Goal: Task Accomplishment & Management: Manage account settings

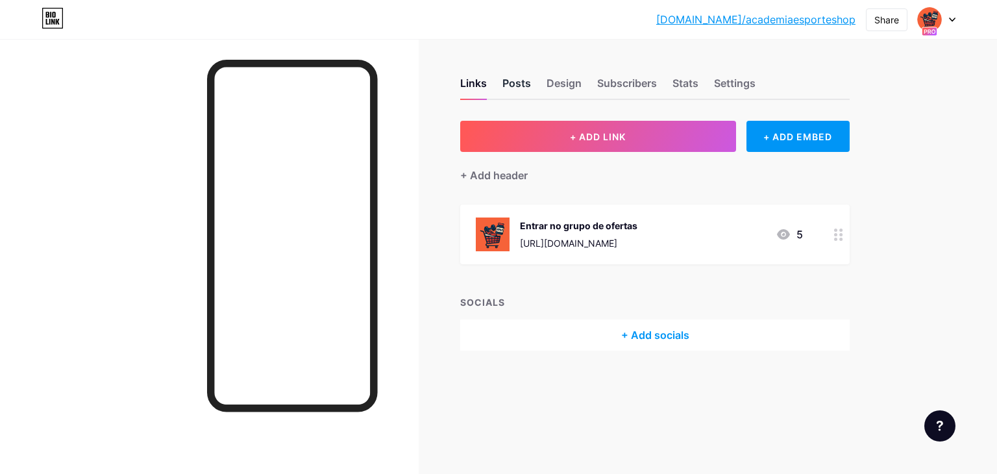
click at [509, 75] on div "Posts" at bounding box center [517, 86] width 29 height 23
click at [551, 84] on div "Design" at bounding box center [564, 86] width 35 height 23
click at [613, 89] on div "Subscribers" at bounding box center [627, 86] width 60 height 23
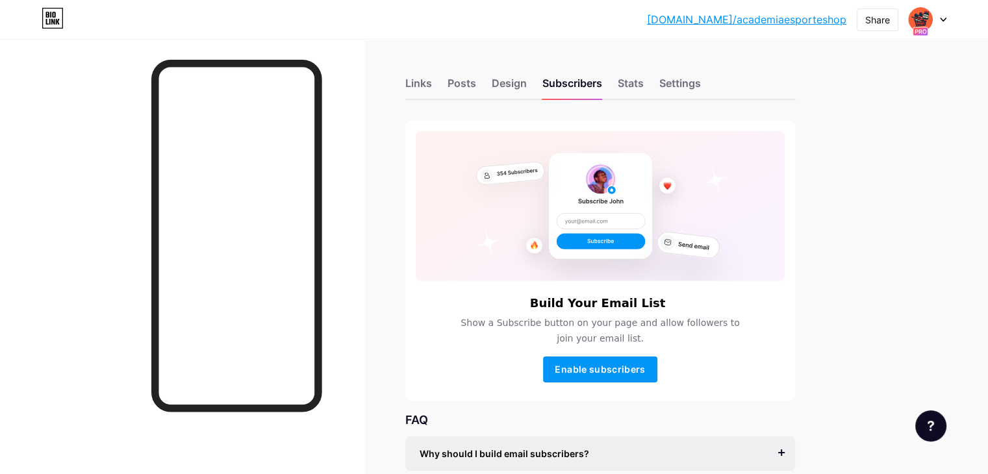
click at [941, 19] on icon at bounding box center [942, 19] width 5 height 3
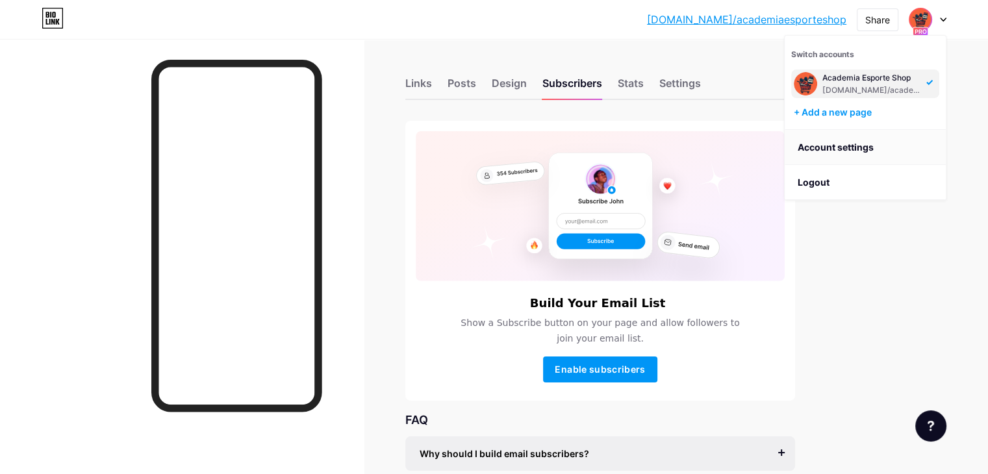
click at [875, 144] on link "Account settings" at bounding box center [864, 147] width 161 height 35
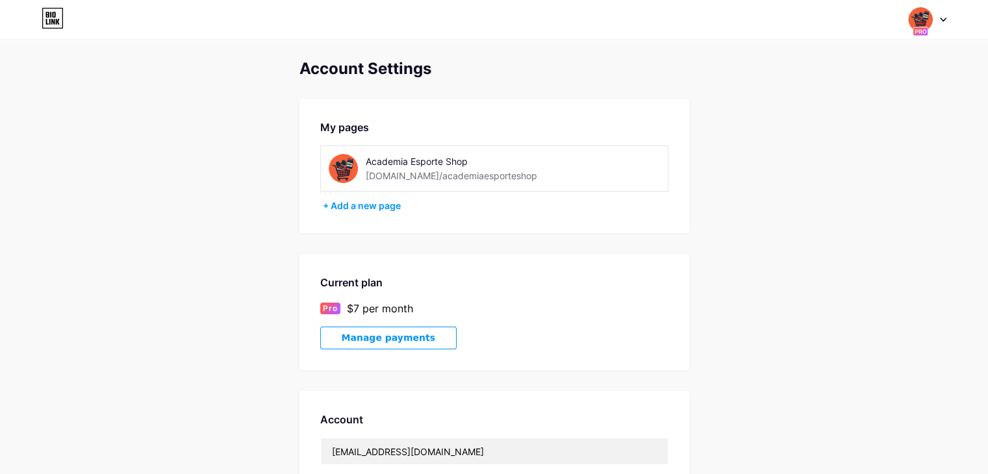
click at [925, 21] on img at bounding box center [920, 19] width 25 height 25
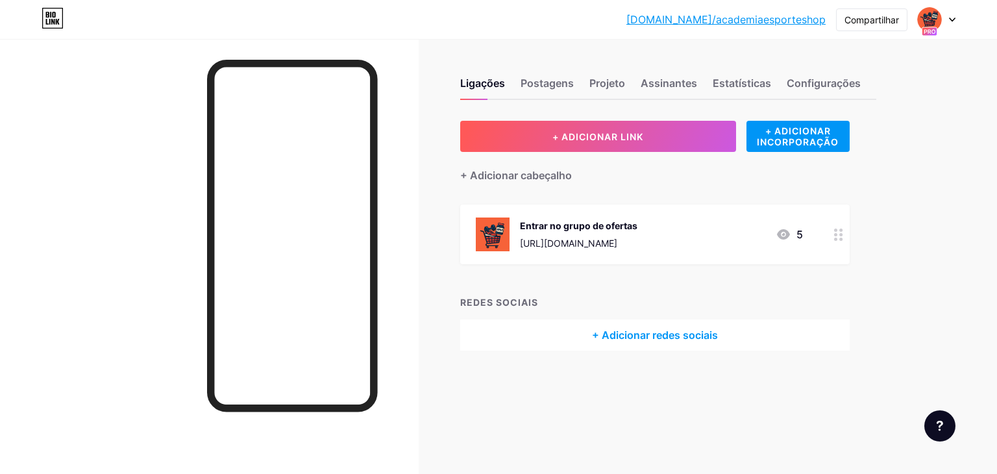
click at [541, 73] on div "Ligações Postagens Projeto Assinantes Estatísticas Configurações" at bounding box center [668, 77] width 416 height 45
click at [578, 89] on div "Ligações Postagens Projeto Assinantes Estatísticas Configurações" at bounding box center [668, 77] width 416 height 45
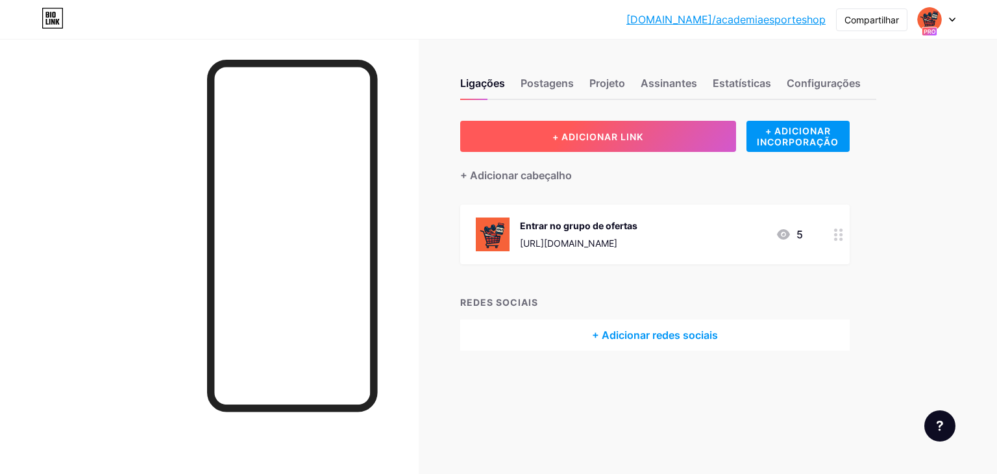
click at [605, 127] on button "+ ADICIONAR LINK" at bounding box center [598, 136] width 276 height 31
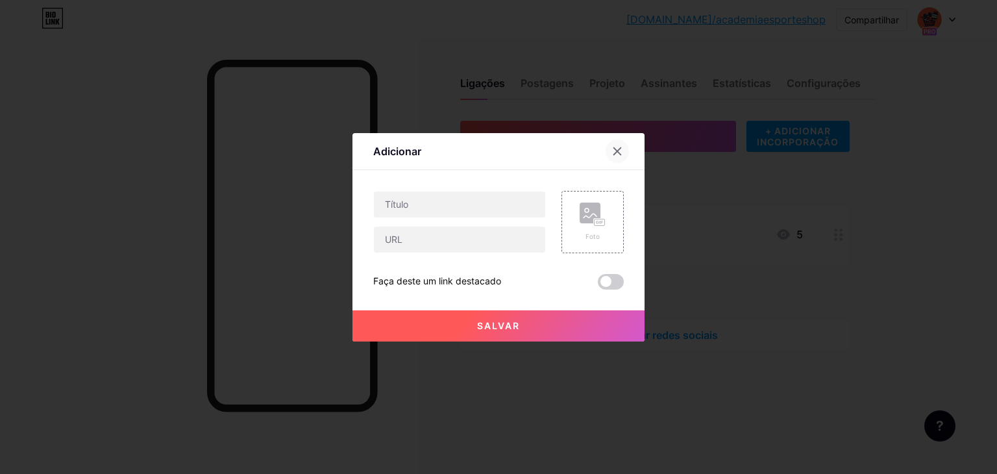
click at [618, 154] on icon at bounding box center [617, 151] width 10 height 10
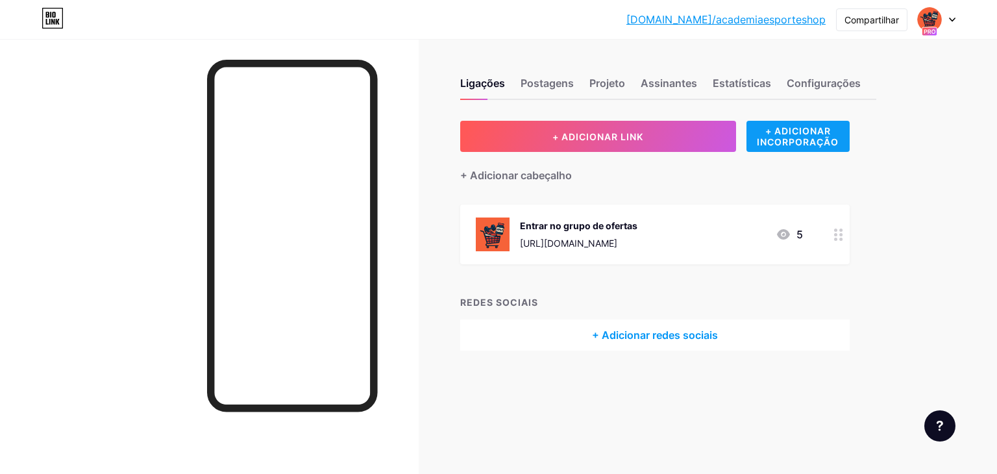
click at [791, 138] on font "+ ADICIONAR INCORPORAÇÃO" at bounding box center [798, 136] width 82 height 22
click at [810, 145] on div at bounding box center [498, 237] width 997 height 474
click at [538, 79] on font "Postagens" at bounding box center [547, 83] width 53 height 13
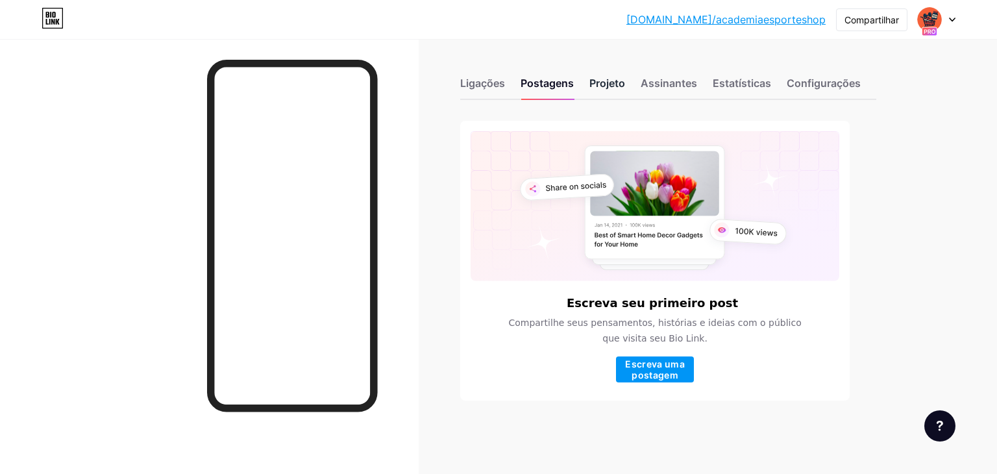
click at [611, 81] on font "Projeto" at bounding box center [608, 83] width 36 height 13
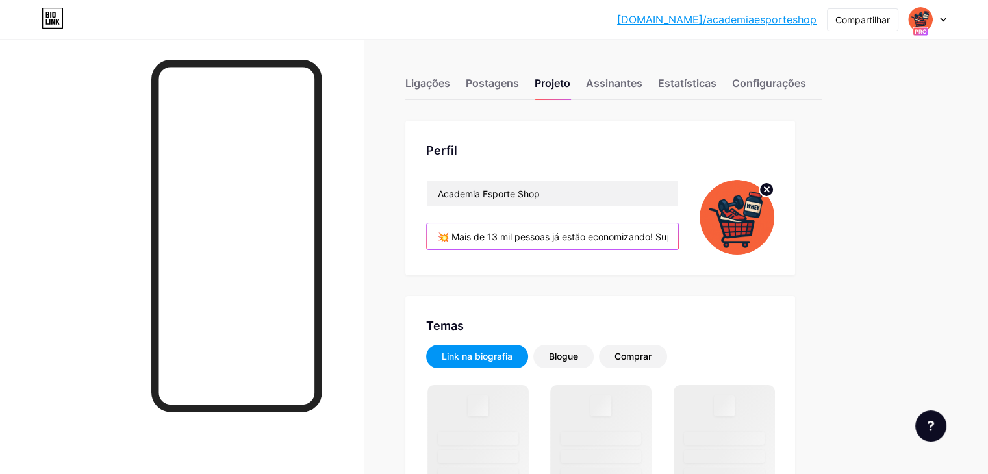
click at [556, 235] on input "💥 Mais de 13 mil pessoas já estão economizando! Suplementos, roupas e tênis com…" at bounding box center [552, 236] width 251 height 26
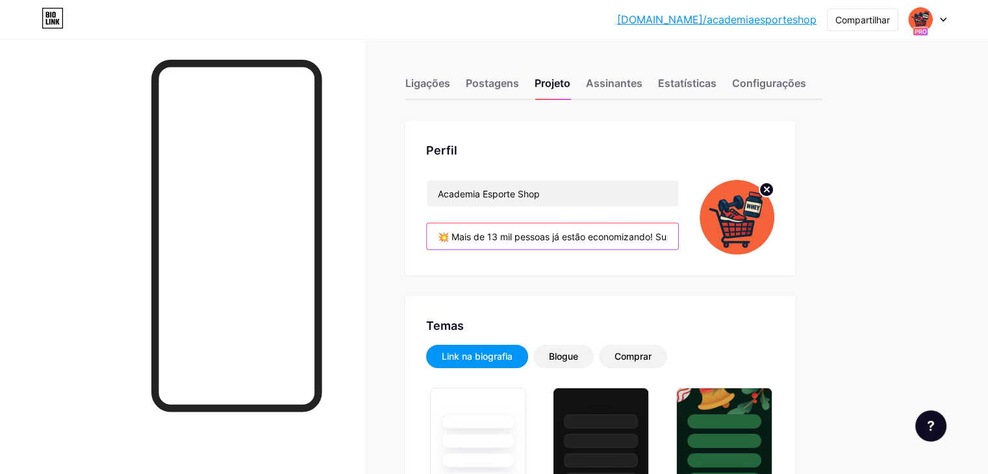
type input "#09253b"
type input "#f56139"
type input "#ffffff"
click at [546, 236] on input "💥 Mais de 13 mil pessoas já estão economizando! Suplementos, roupas e tênis com…" at bounding box center [552, 236] width 251 height 26
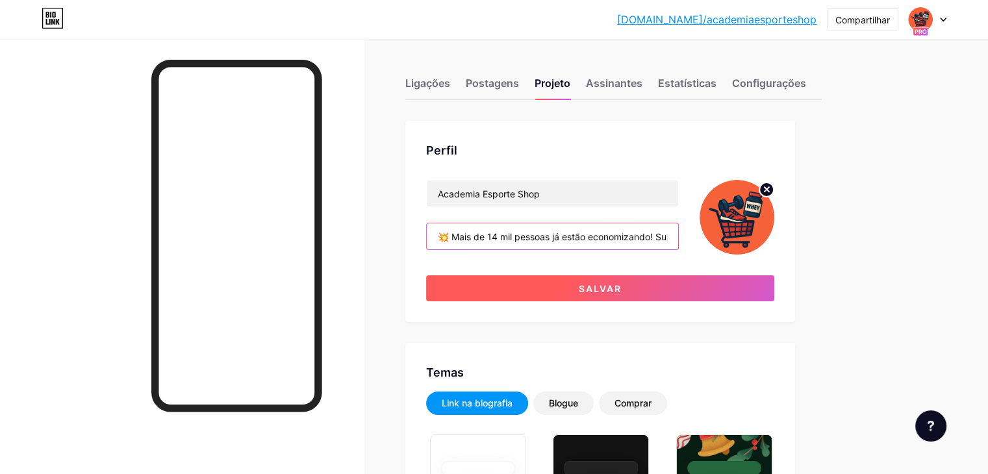
type input "💥 Mais de 14 mil pessoas já estão economizando! Suplementos, roupas e tênis com…"
click at [587, 288] on button "Salvar" at bounding box center [600, 288] width 348 height 26
type input "#09253b"
type input "#ffffff"
